Goal: Task Accomplishment & Management: Use online tool/utility

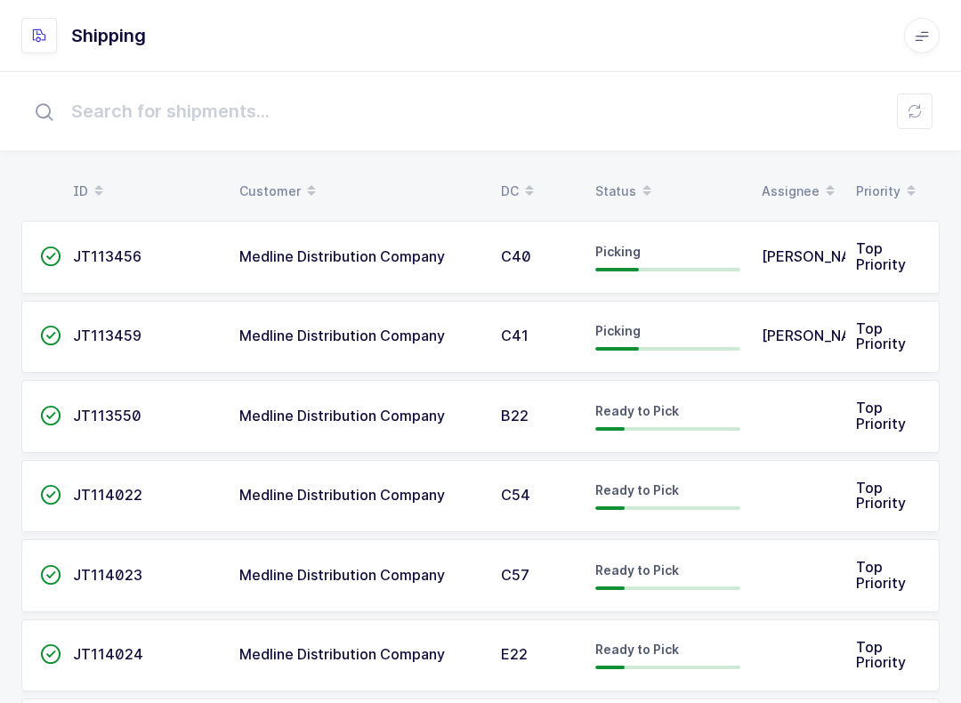
click at [894, 105] on input "text" at bounding box center [480, 111] width 919 height 57
click at [922, 117] on button at bounding box center [915, 111] width 36 height 36
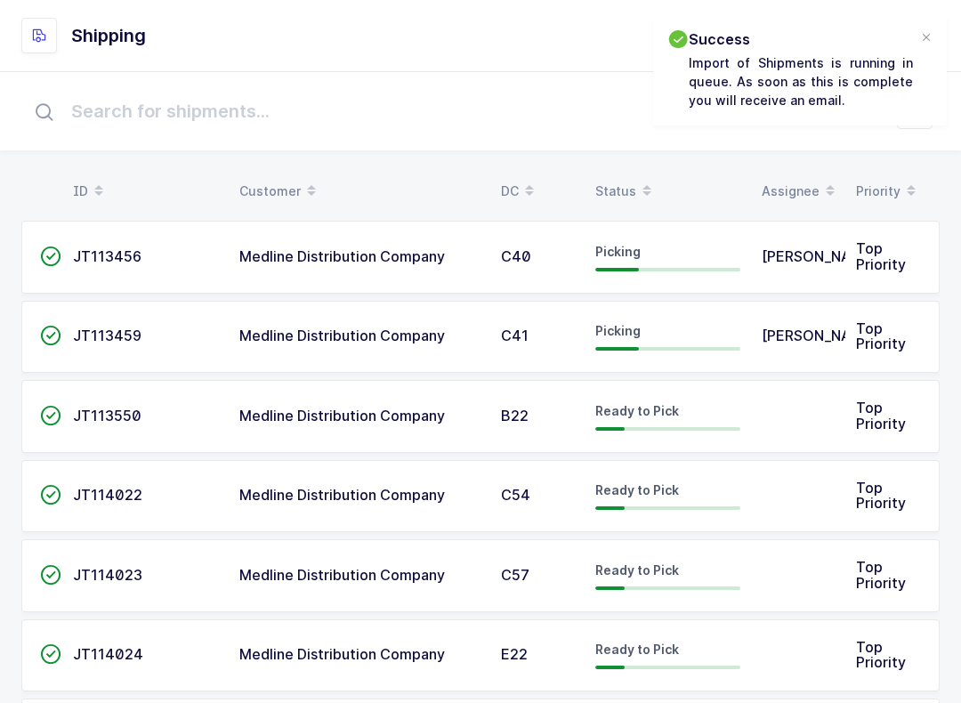
click at [933, 33] on div at bounding box center [926, 38] width 14 height 16
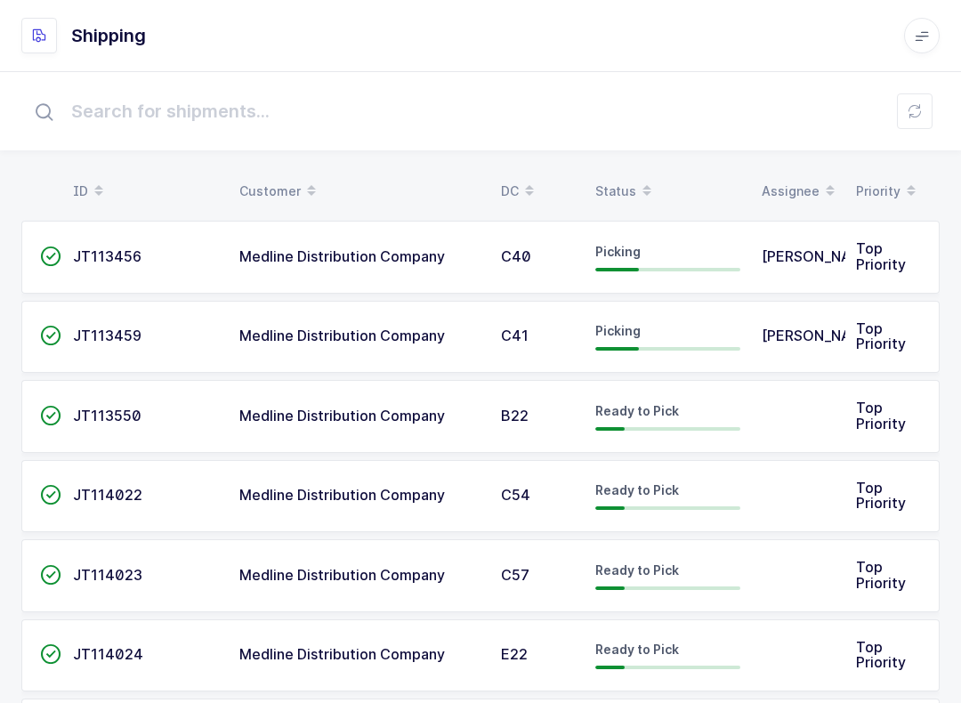
click at [619, 188] on div "Status" at bounding box center [667, 191] width 145 height 30
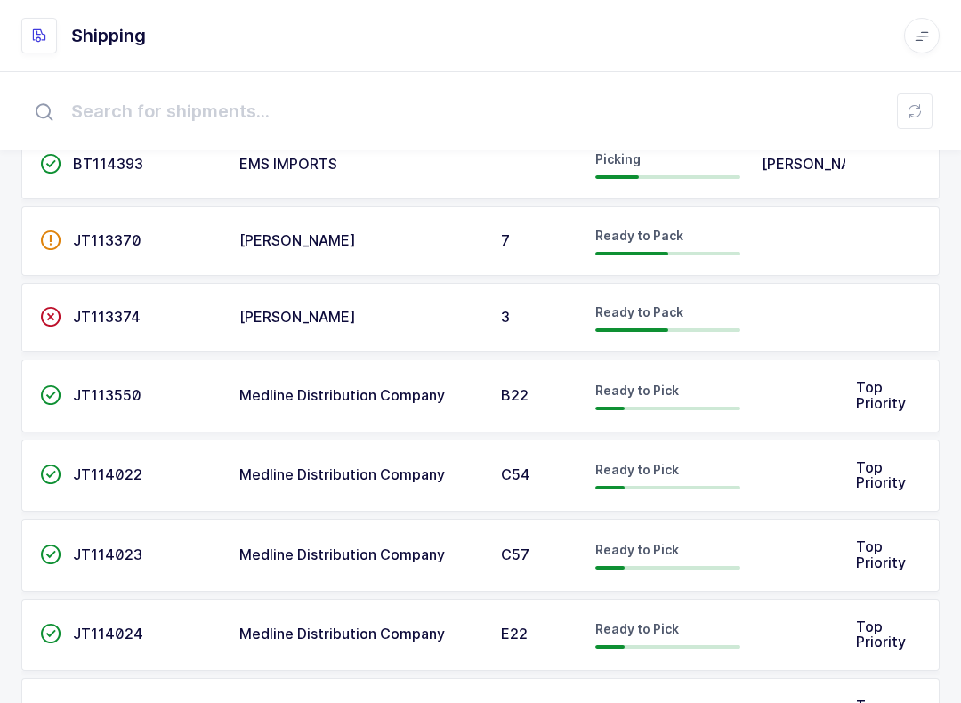
scroll to position [755, 0]
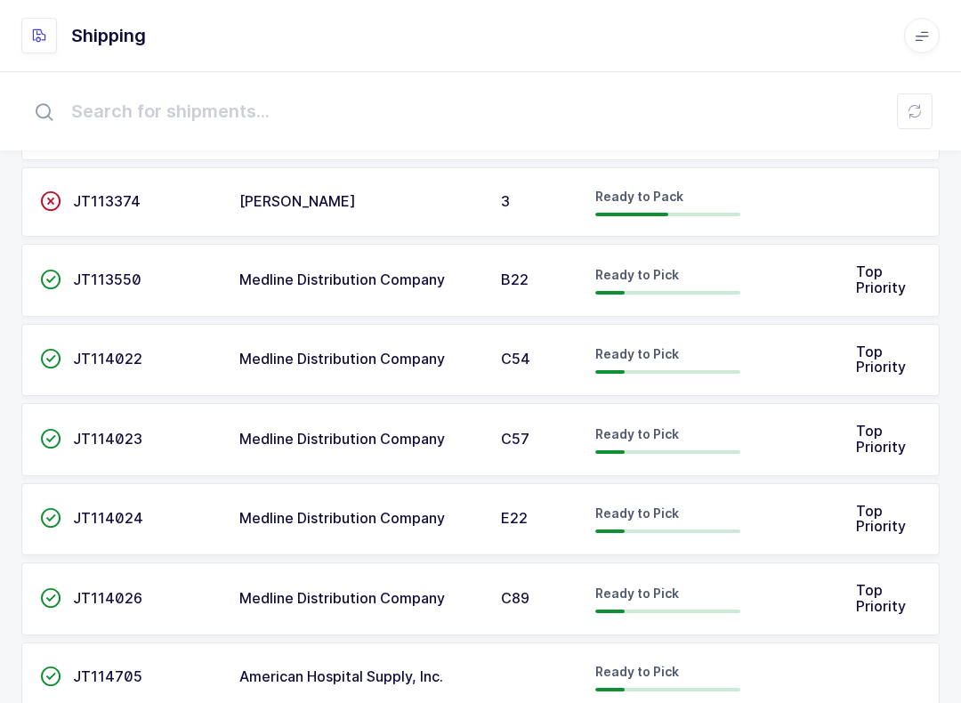
click at [726, 266] on div "Ready to Pick" at bounding box center [667, 280] width 145 height 28
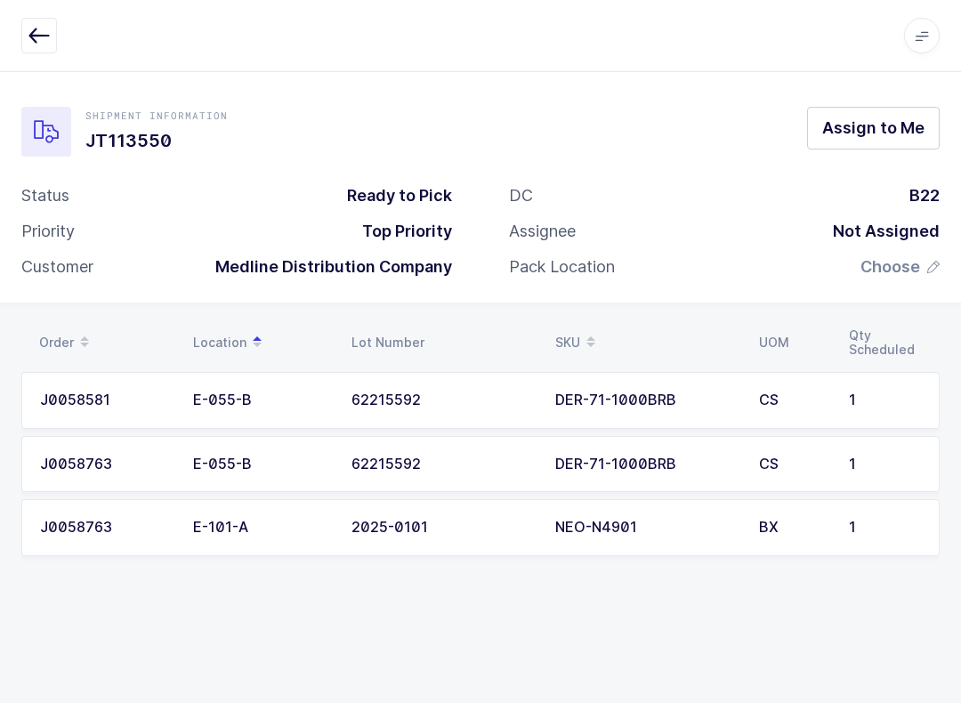
click at [882, 132] on span "Assign to Me" at bounding box center [873, 128] width 102 height 22
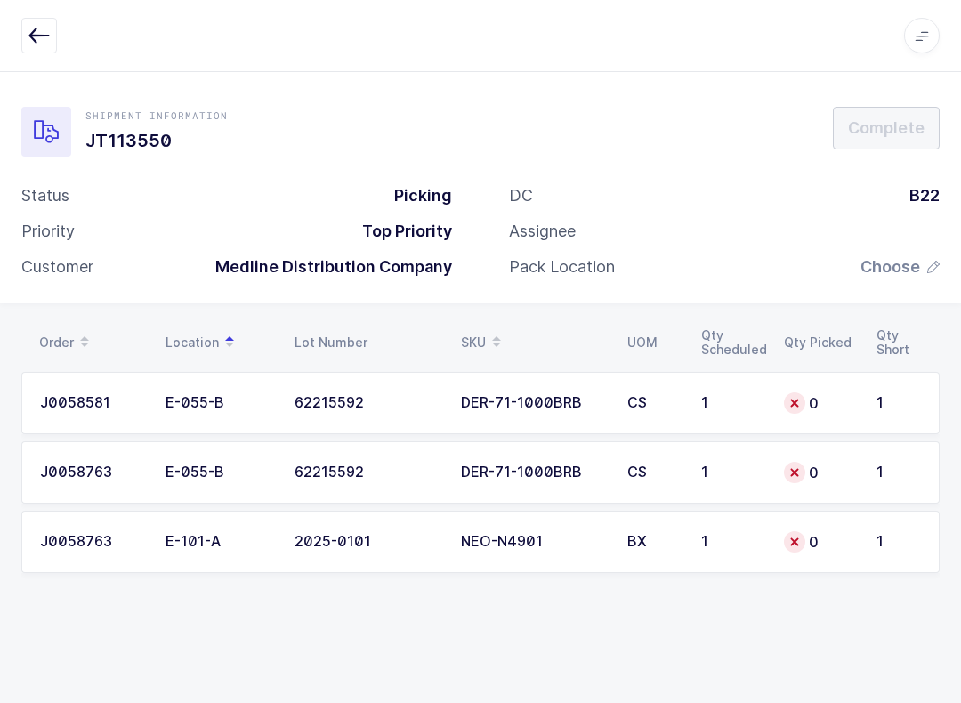
click at [847, 393] on div "0" at bounding box center [819, 402] width 71 height 21
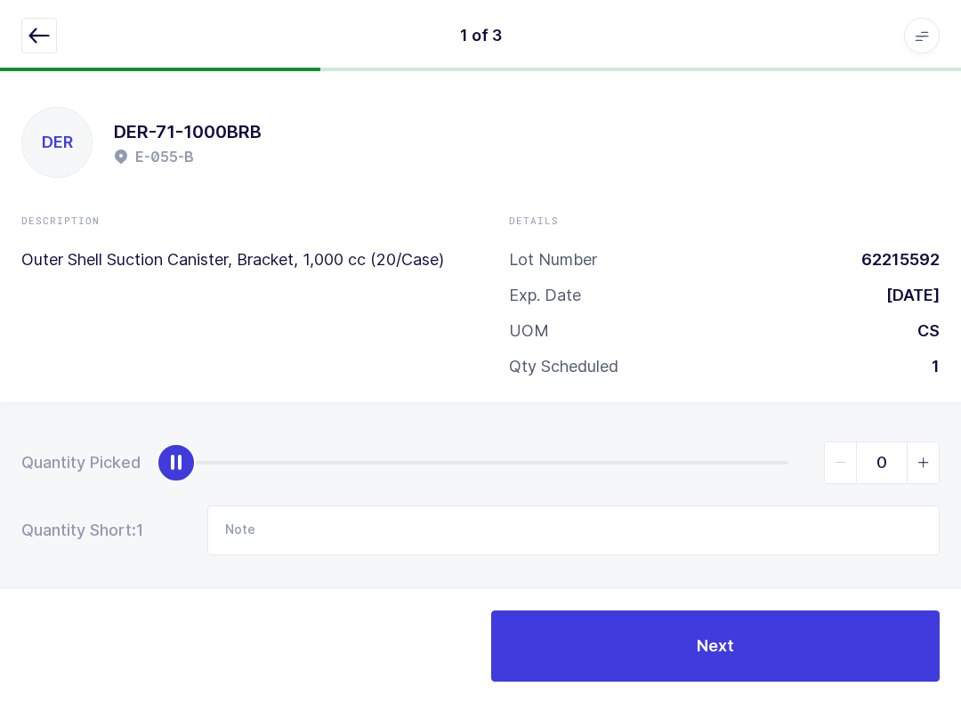
click at [915, 472] on span "slider between 0 and 1" at bounding box center [923, 462] width 32 height 41
type input "1"
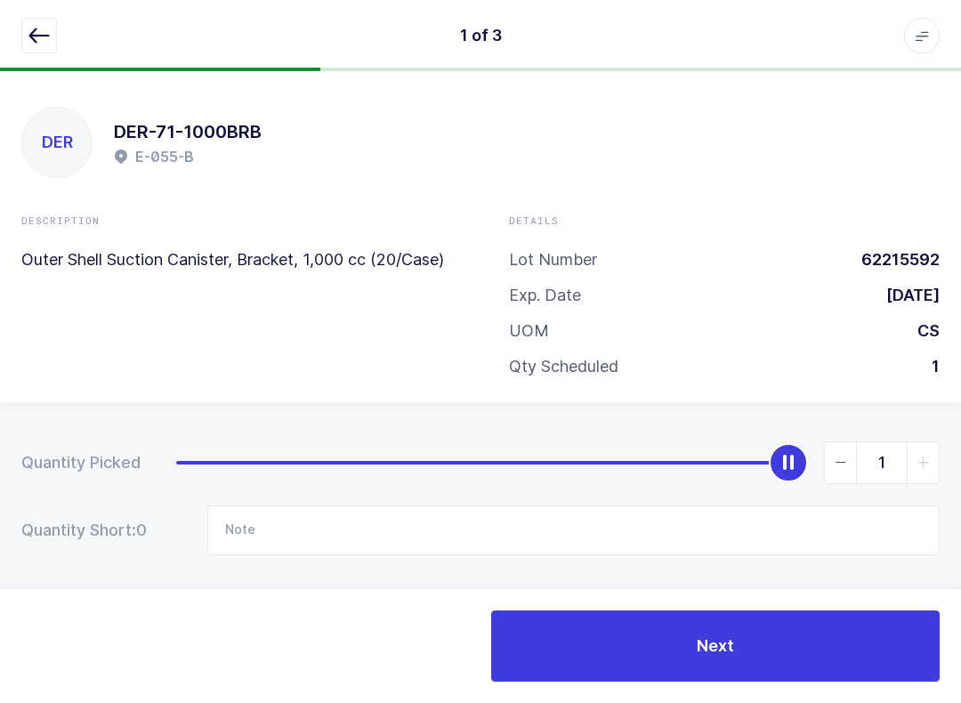
click at [28, 41] on icon "button" at bounding box center [38, 35] width 21 height 21
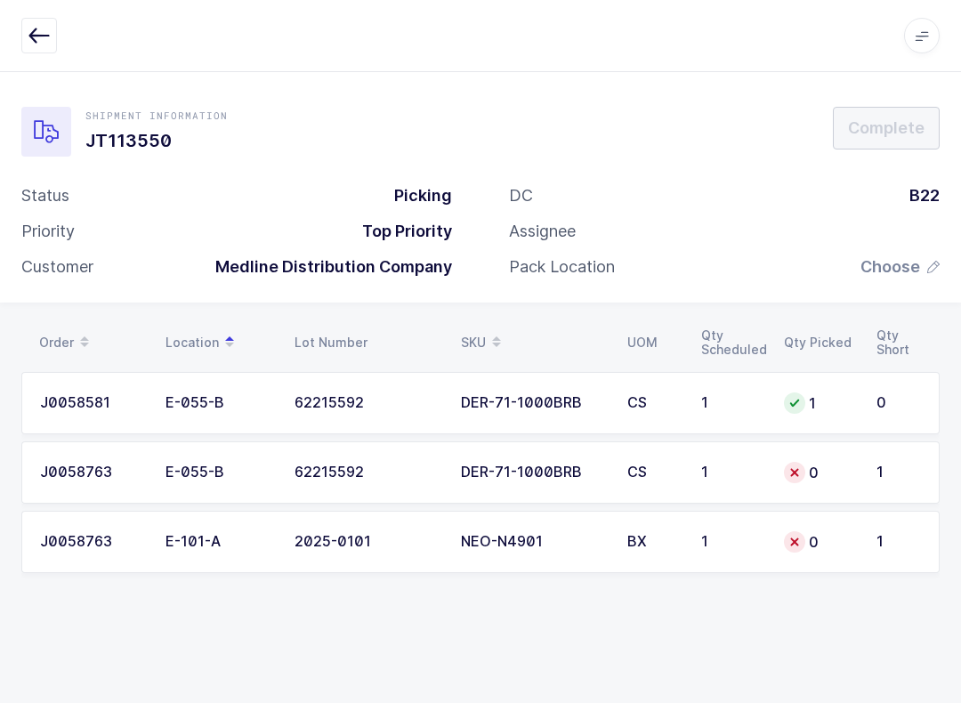
click at [877, 484] on td "1" at bounding box center [903, 472] width 74 height 62
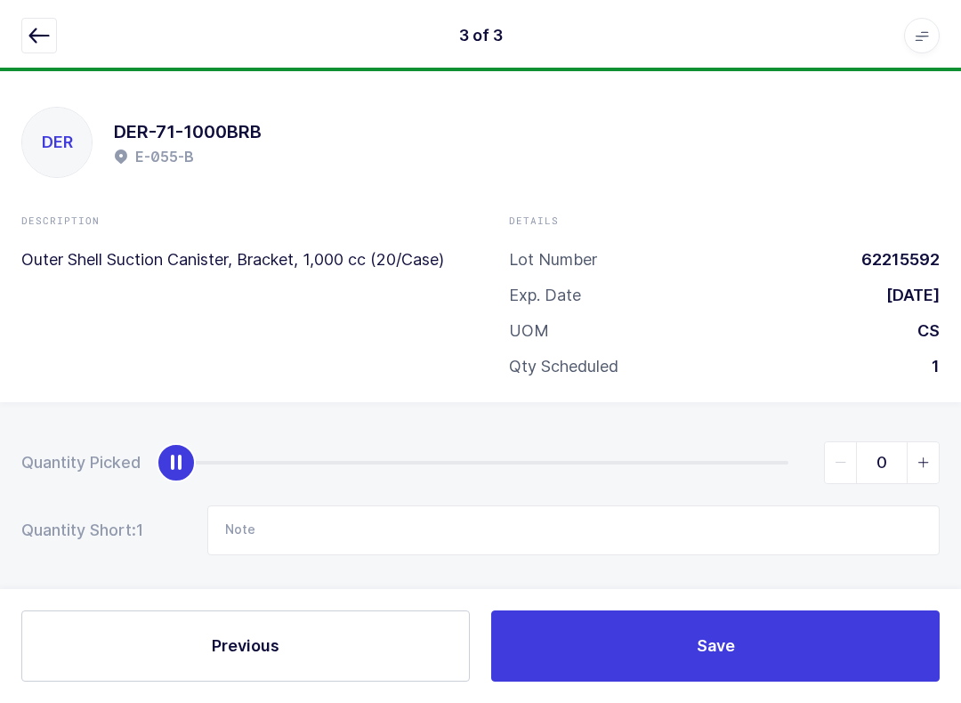
click at [882, 632] on button "Save" at bounding box center [715, 646] width 449 height 71
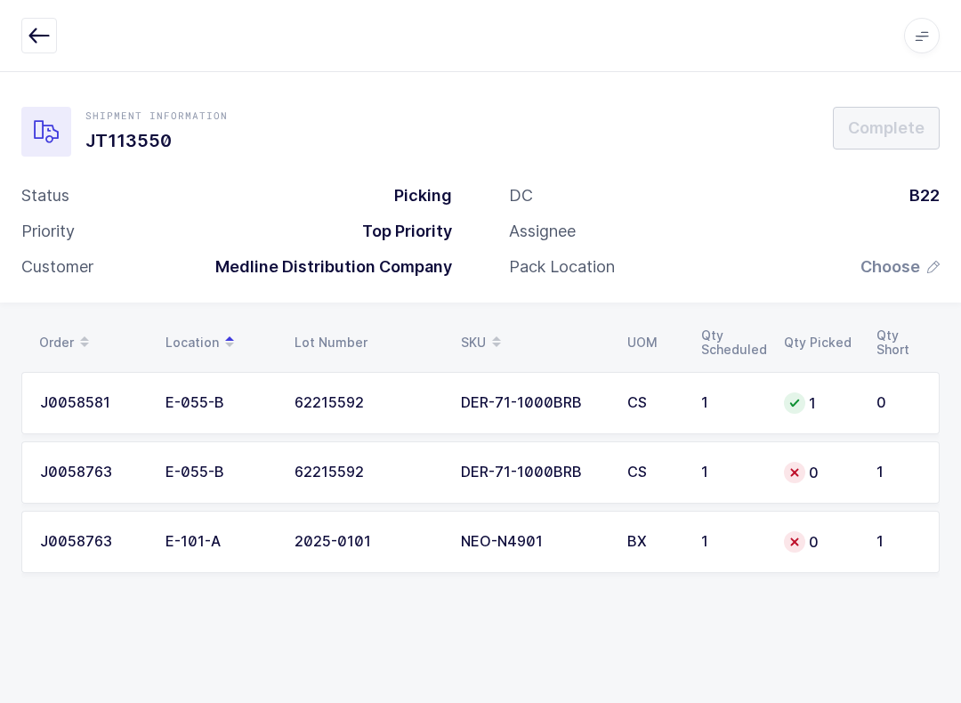
click at [883, 458] on td "1" at bounding box center [903, 472] width 74 height 62
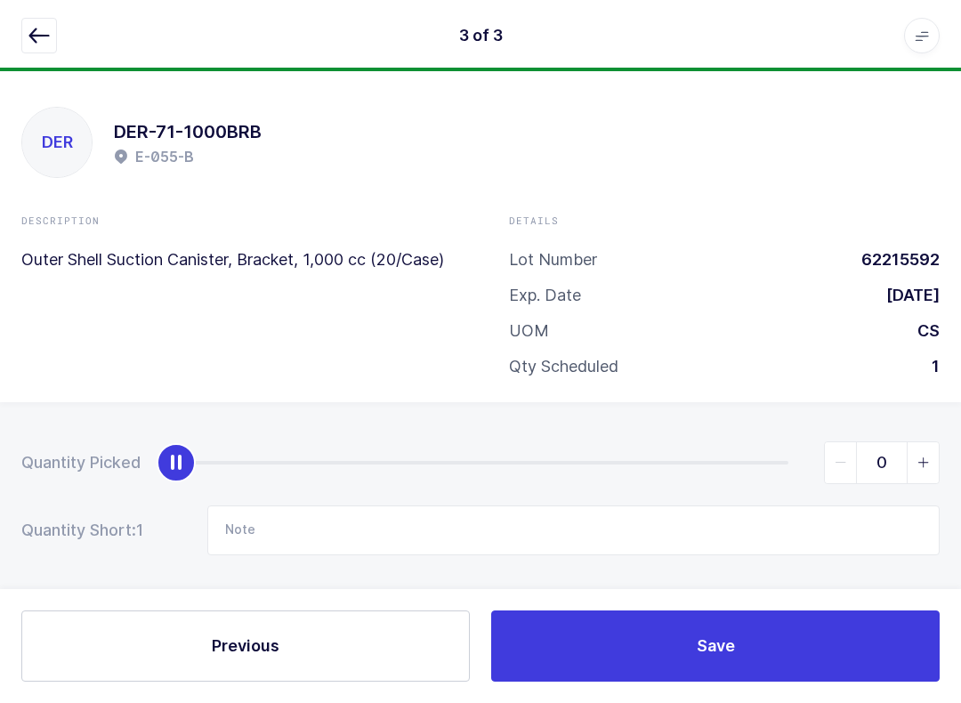
click at [929, 444] on span "slider between 0 and 1" at bounding box center [923, 462] width 32 height 41
type input "1"
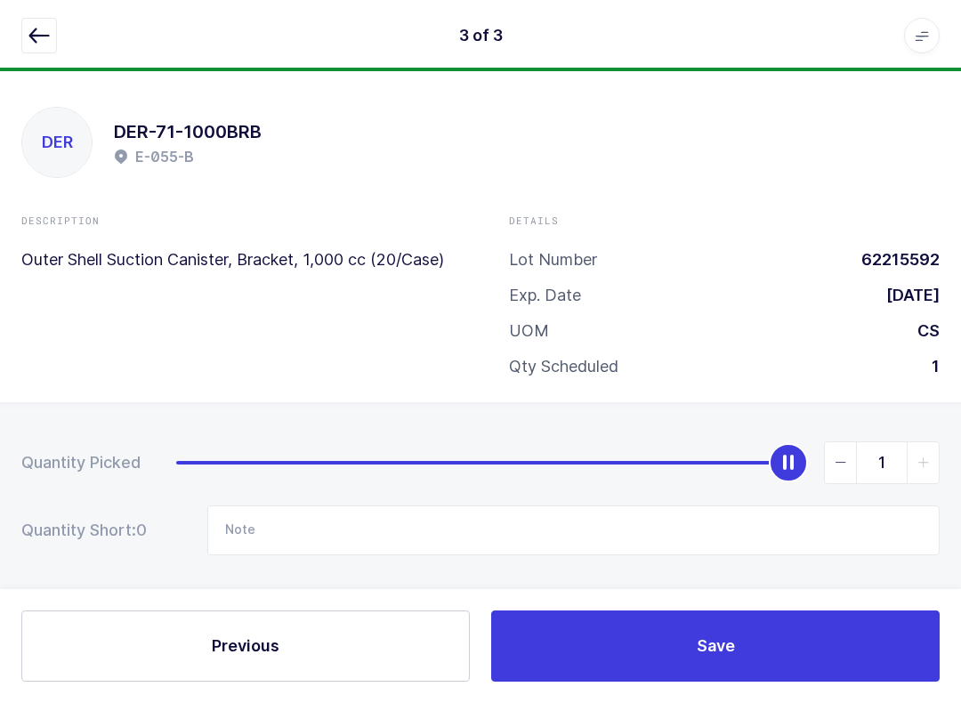
click at [894, 636] on button "Save" at bounding box center [715, 646] width 449 height 71
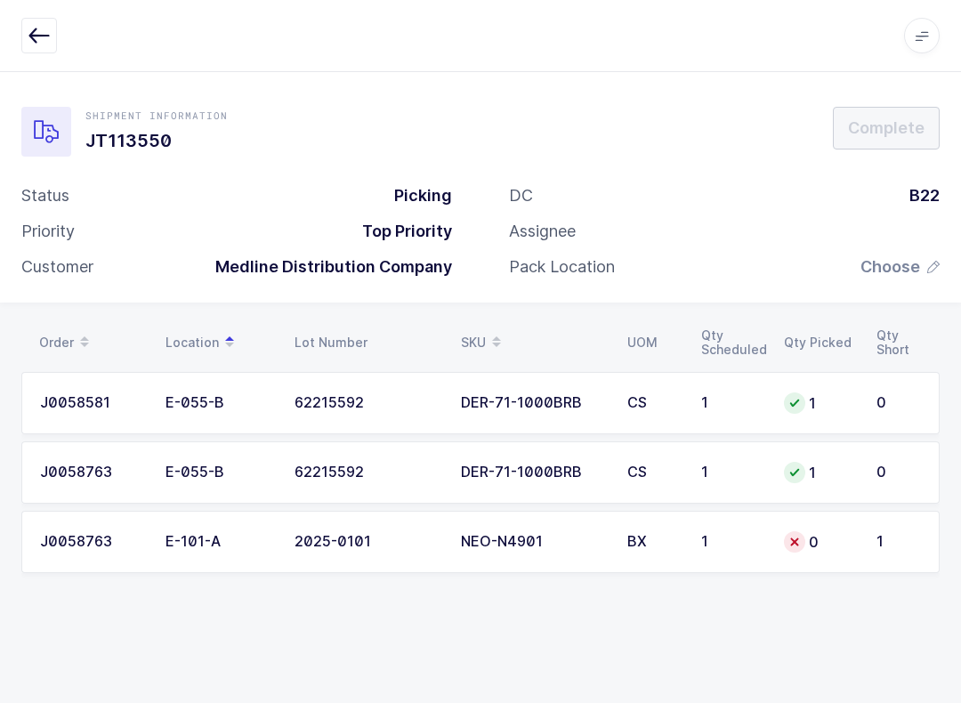
click at [894, 530] on td "1" at bounding box center [903, 542] width 74 height 62
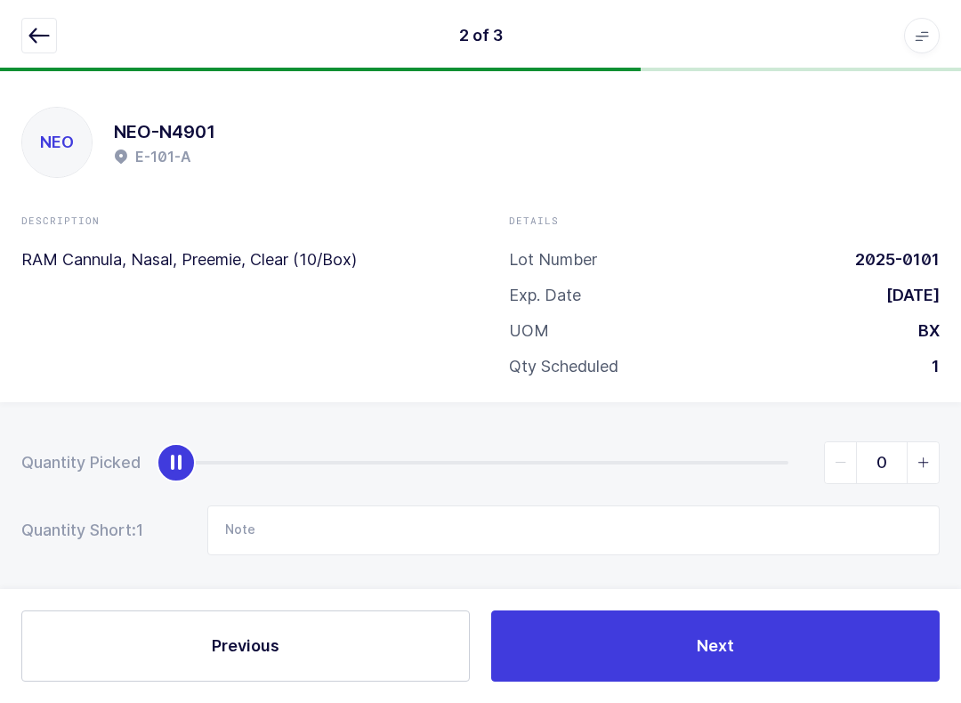
click at [911, 636] on button "Next" at bounding box center [715, 646] width 449 height 71
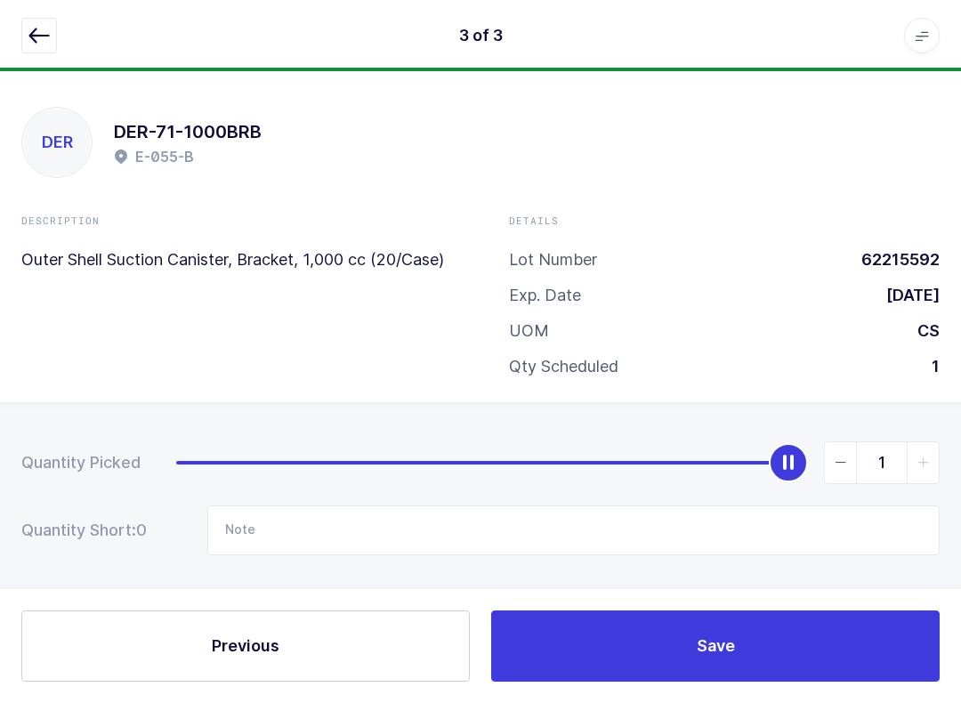
click at [896, 638] on button "Save" at bounding box center [715, 646] width 449 height 71
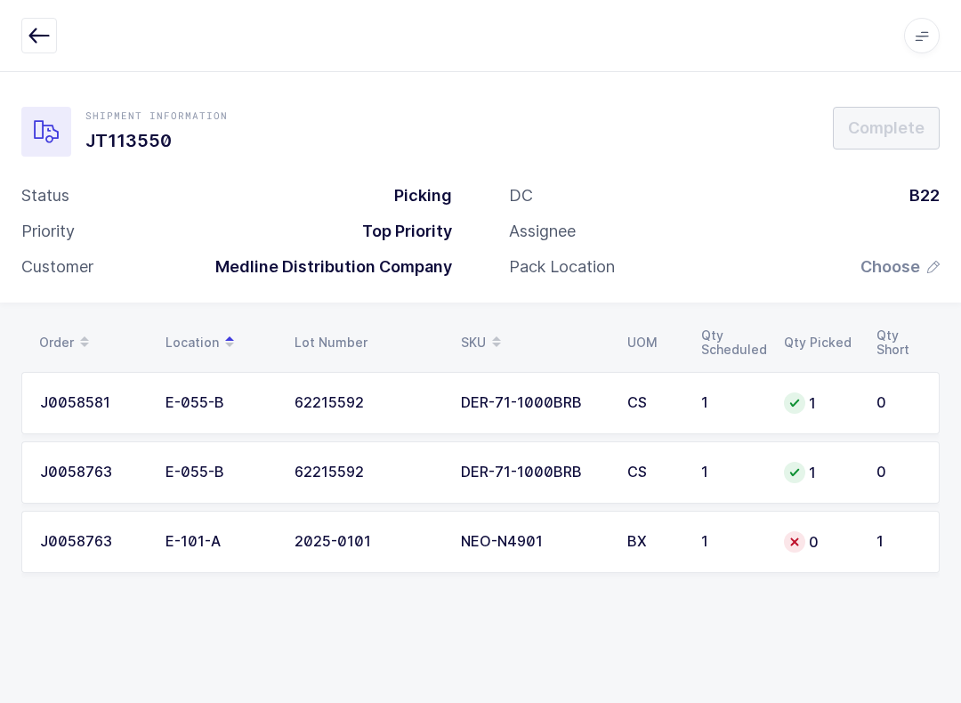
click at [899, 541] on div "1" at bounding box center [899, 542] width 45 height 16
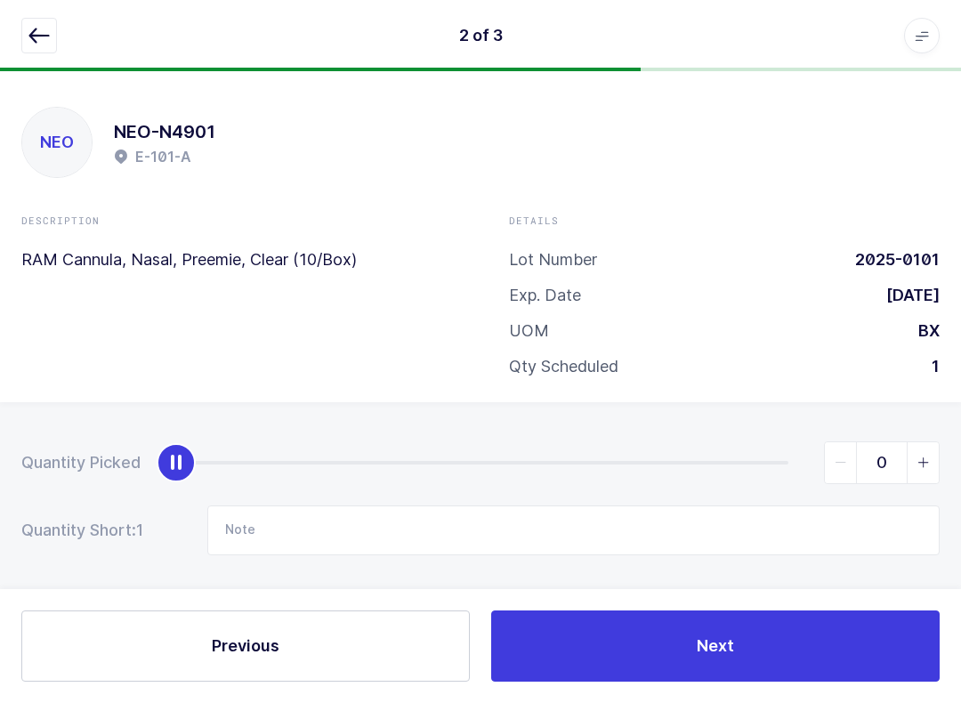
click at [927, 460] on icon "slider between 0 and 1" at bounding box center [924, 463] width 12 height 12
type input "1"
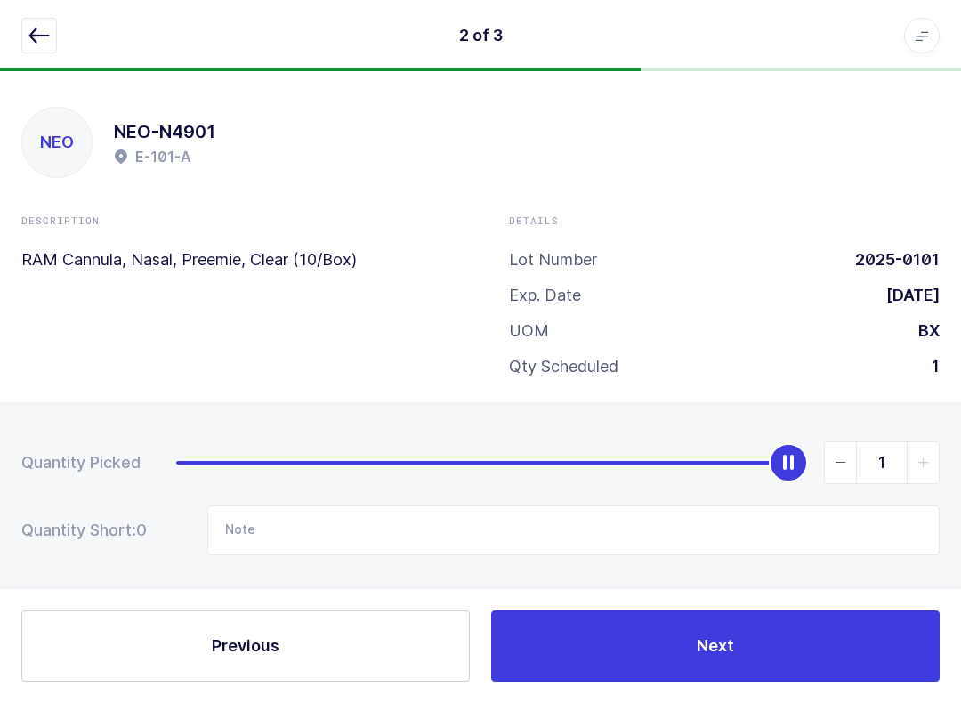
click at [901, 651] on button "Next" at bounding box center [715, 646] width 449 height 71
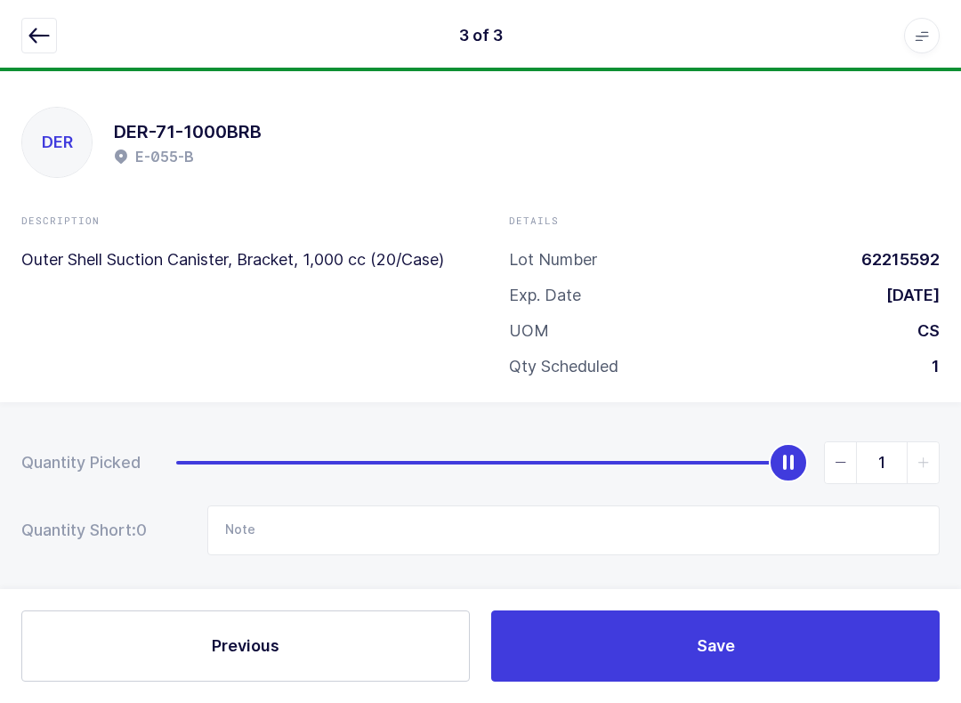
click at [789, 655] on button "Save" at bounding box center [715, 646] width 449 height 71
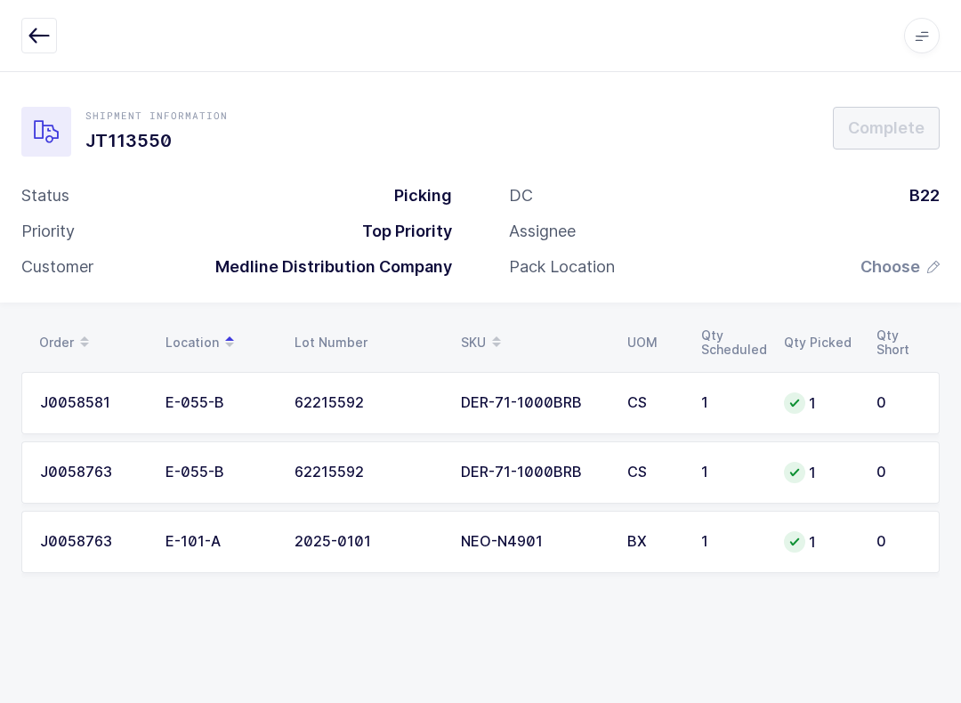
click at [900, 256] on span "Choose" at bounding box center [891, 266] width 60 height 21
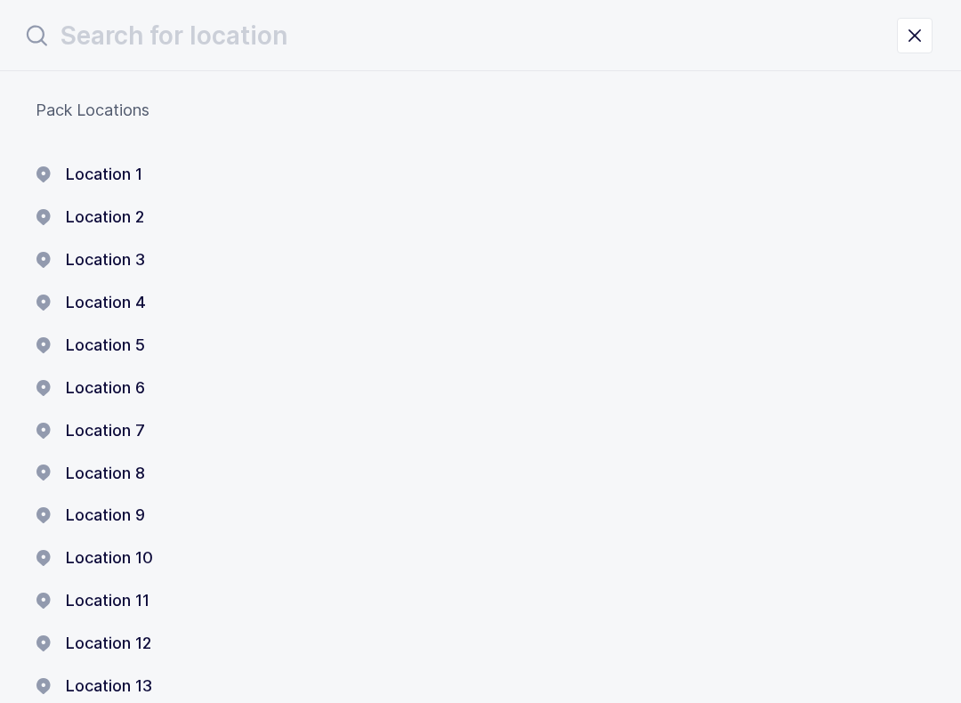
click at [150, 160] on div "Pack Locations Location 1 Location 2 Location 3 Location 4 Location 5 Location …" at bounding box center [480, 583] width 961 height 1024
click at [128, 167] on button "Location 1" at bounding box center [89, 174] width 107 height 21
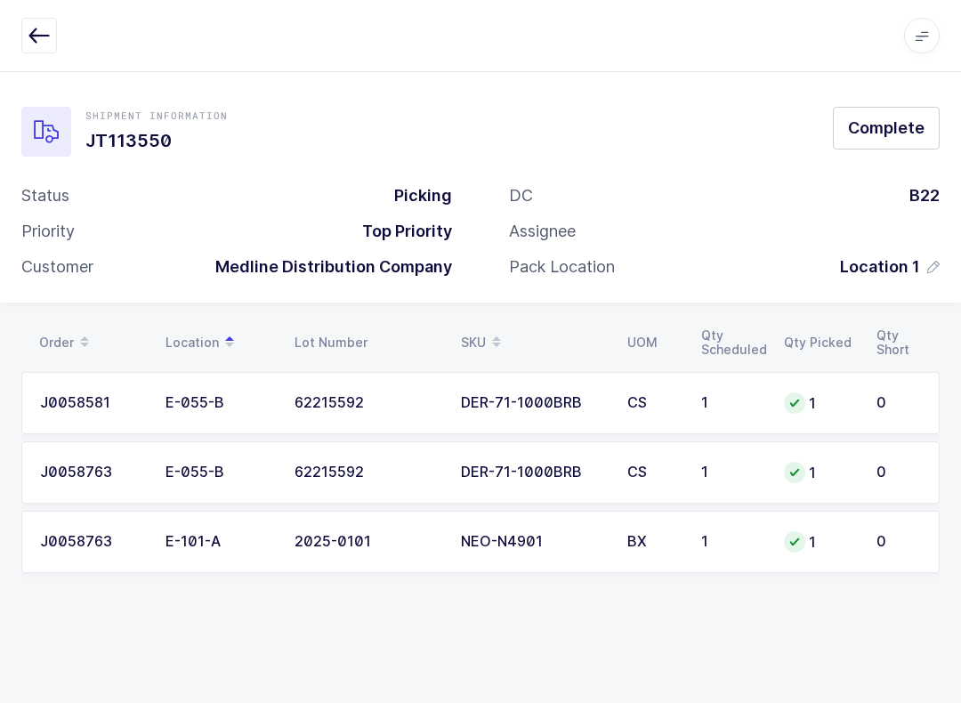
click at [894, 141] on button "Complete" at bounding box center [886, 128] width 107 height 43
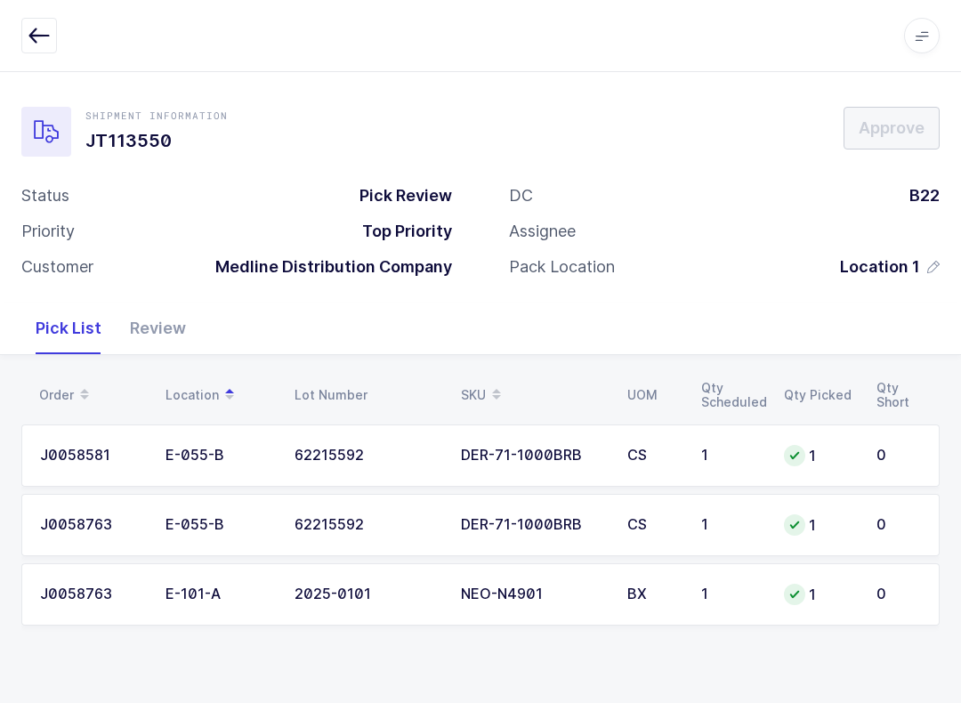
click at [162, 318] on div "Review" at bounding box center [158, 329] width 85 height 52
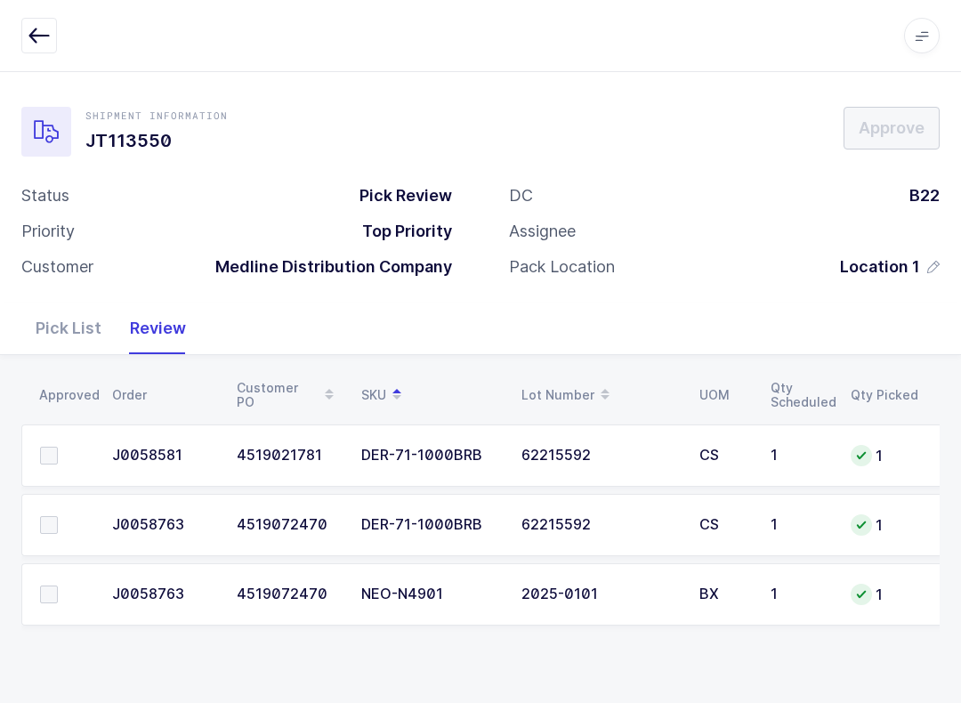
click at [85, 316] on div "Pick List" at bounding box center [68, 329] width 94 height 52
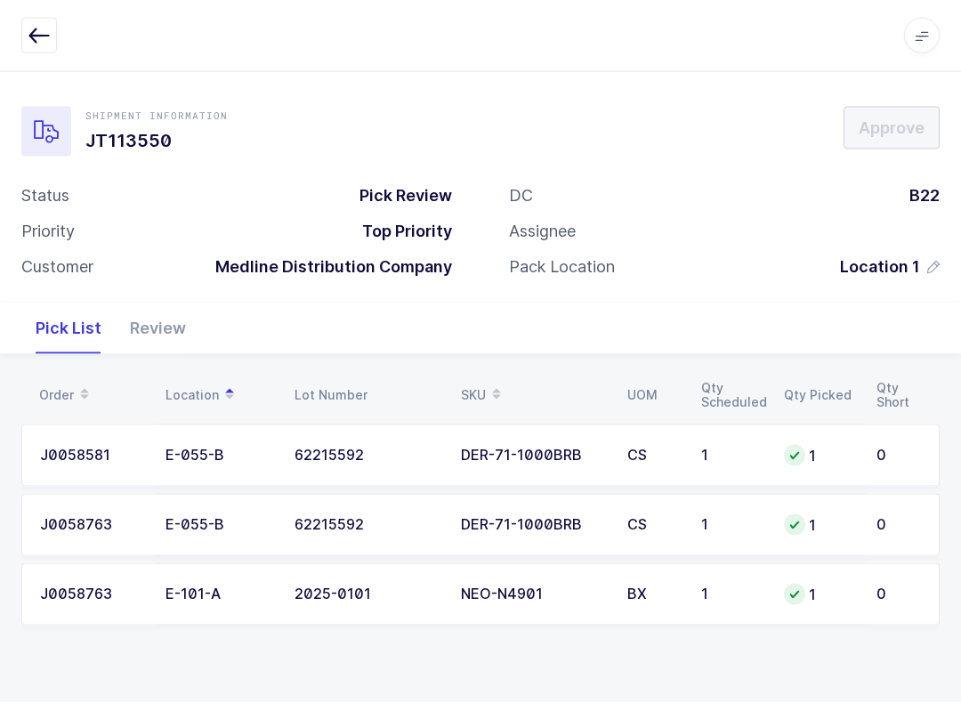
scroll to position [18, 0]
click at [920, 29] on icon at bounding box center [922, 35] width 14 height 14
click at [503, 257] on div "DC B22 Assignee Pack Location Location 1" at bounding box center [725, 238] width 488 height 107
